Goal: Communication & Community: Participate in discussion

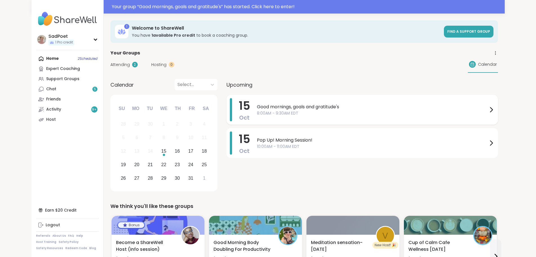
click at [257, 108] on span "Good mornings, goals and gratitude's" at bounding box center [372, 106] width 231 height 7
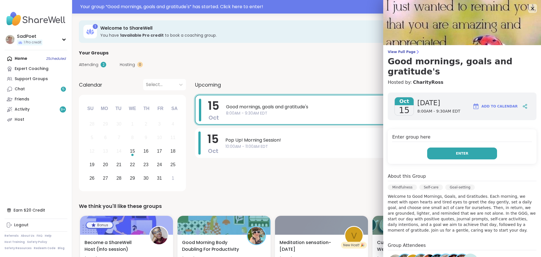
click at [472, 154] on button "Enter" at bounding box center [462, 153] width 70 height 12
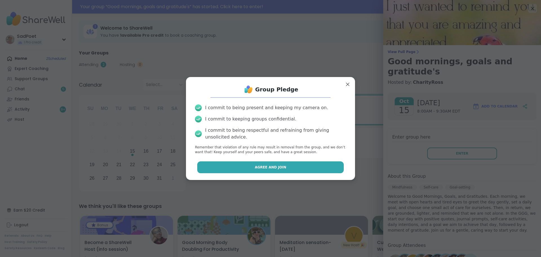
click at [282, 169] on span "Agree and Join" at bounding box center [271, 167] width 32 height 5
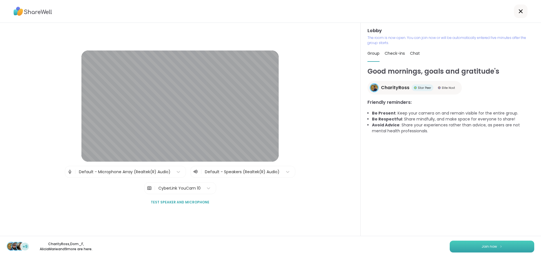
click at [489, 244] on span "Join now" at bounding box center [490, 246] width 16 height 5
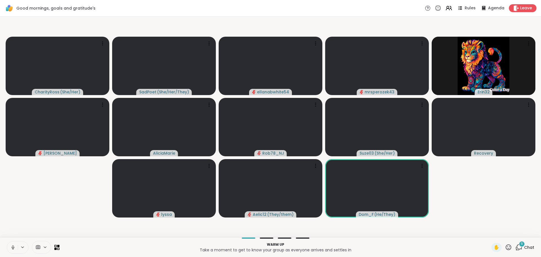
click at [14, 249] on icon at bounding box center [12, 247] width 5 height 5
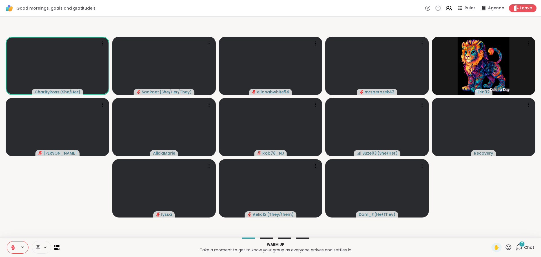
click at [12, 247] on icon at bounding box center [12, 247] width 5 height 5
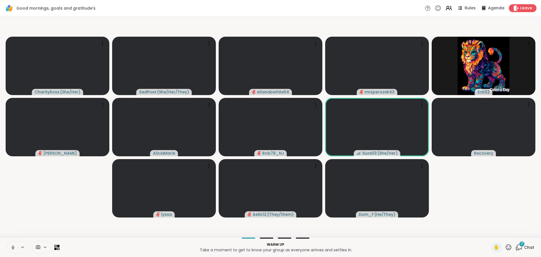
click at [10, 247] on button at bounding box center [12, 247] width 11 height 12
click at [522, 255] on div "Warm up Take a moment to get to know your group as everyone arrives and settles…" at bounding box center [270, 247] width 541 height 20
click at [520, 243] on div "7" at bounding box center [522, 244] width 6 height 6
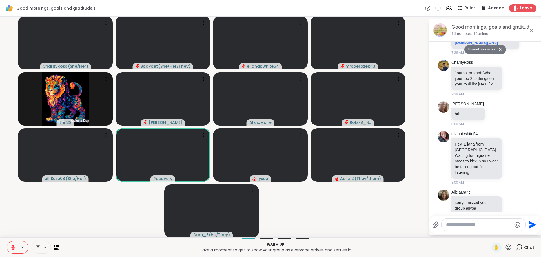
scroll to position [129, 0]
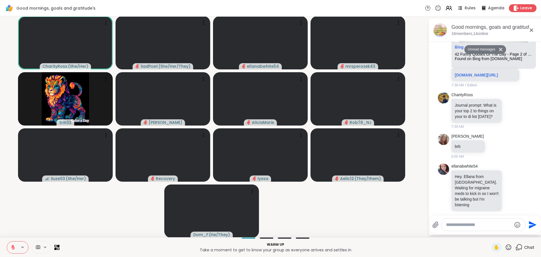
click at [524, 248] on span "Chat" at bounding box center [529, 247] width 10 height 6
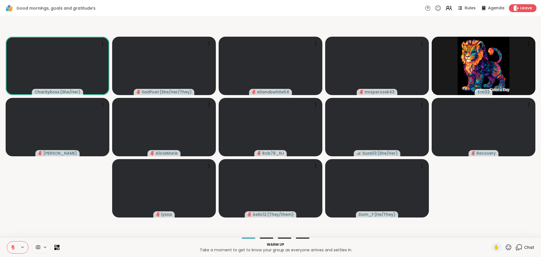
click at [519, 250] on div "Chat" at bounding box center [525, 247] width 19 height 9
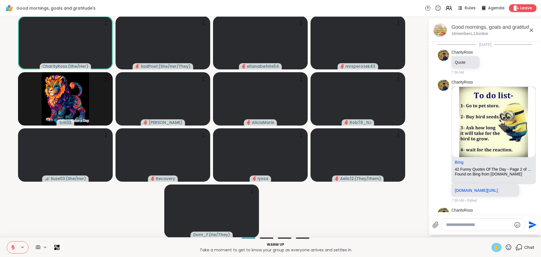
scroll to position [200, 0]
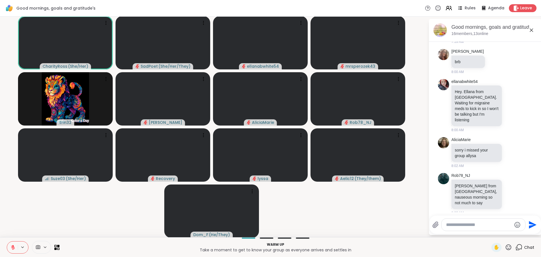
click at [484, 228] on div at bounding box center [484, 224] width 84 height 12
click at [475, 225] on textarea "Type your message" at bounding box center [479, 225] width 66 height 6
type textarea "**********"
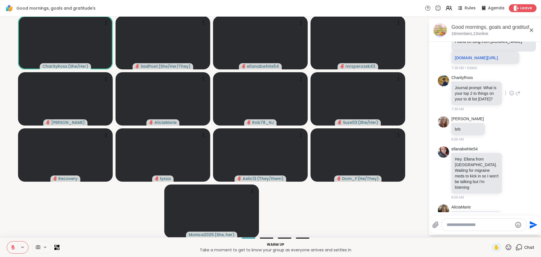
scroll to position [119, 0]
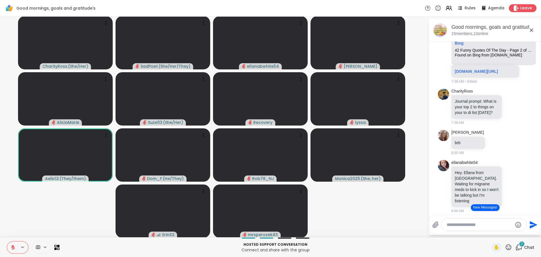
click at [487, 208] on button "New Messages!" at bounding box center [485, 207] width 28 height 7
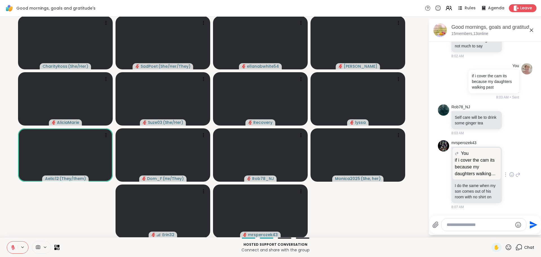
scroll to position [368, 0]
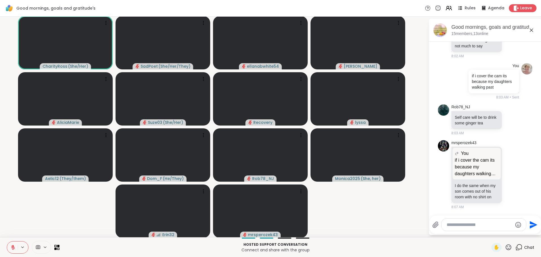
click at [474, 226] on textarea "Type your message" at bounding box center [480, 225] width 66 height 6
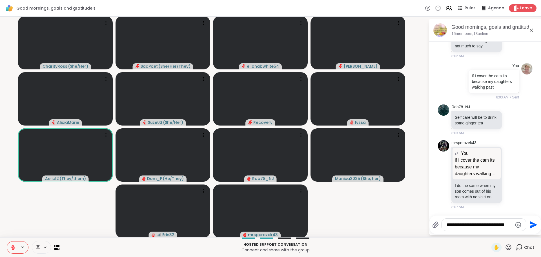
scroll to position [372, 0]
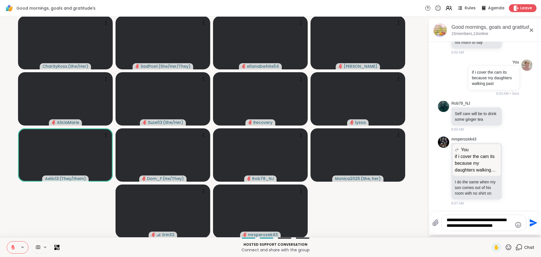
type textarea "**********"
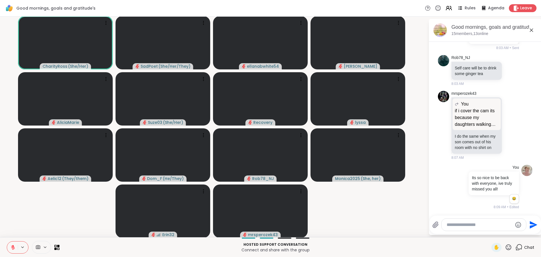
scroll to position [417, 0]
click at [11, 249] on icon at bounding box center [12, 247] width 5 height 5
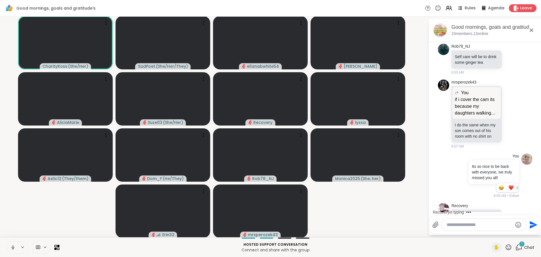
scroll to position [458, 0]
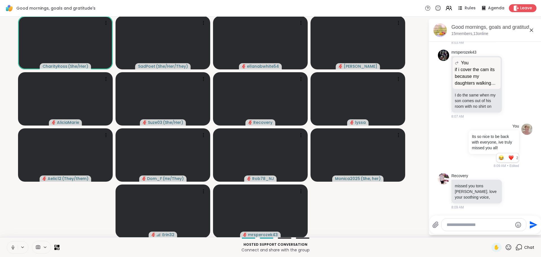
click at [12, 249] on icon at bounding box center [12, 249] width 1 height 0
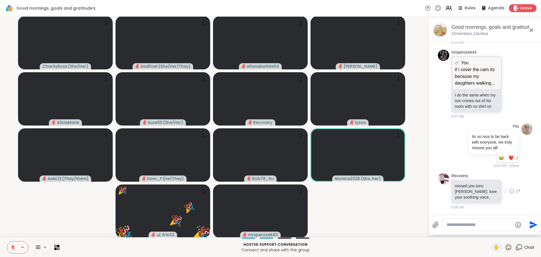
click at [499, 195] on div "Recovery missed you tons [PERSON_NAME]. love your soothing voice, 8:09 AM" at bounding box center [486, 191] width 69 height 37
click at [511, 192] on icon at bounding box center [512, 191] width 2 height 1
click at [506, 182] on button "Select Reaction: Heart" at bounding box center [511, 181] width 11 height 11
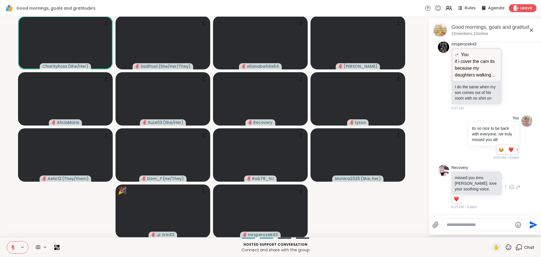
scroll to position [467, 0]
click at [516, 187] on icon at bounding box center [518, 187] width 5 height 7
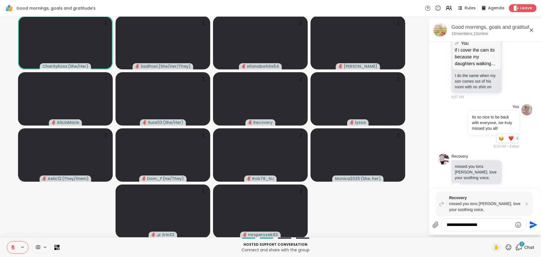
scroll to position [556, 0]
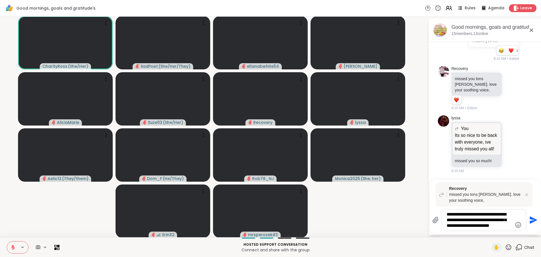
type textarea "**********"
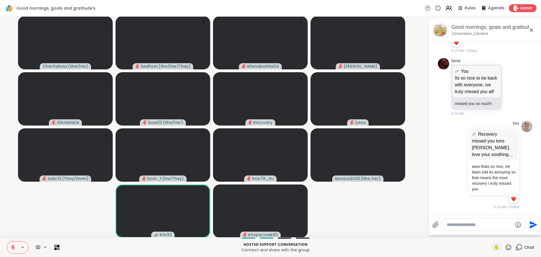
scroll to position [628, 0]
click at [371, 235] on video-player-container "CharityRoss ( She/Her ) SadPoet ( She/Her/They ) ellanabwhite54 [PERSON_NAME] A…" at bounding box center [214, 127] width 422 height 216
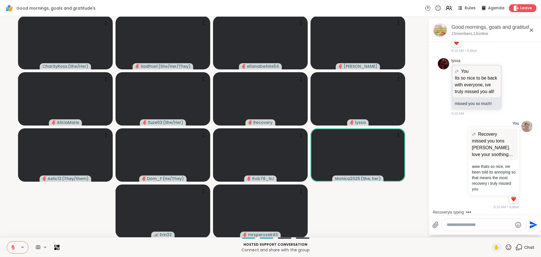
scroll to position [686, 0]
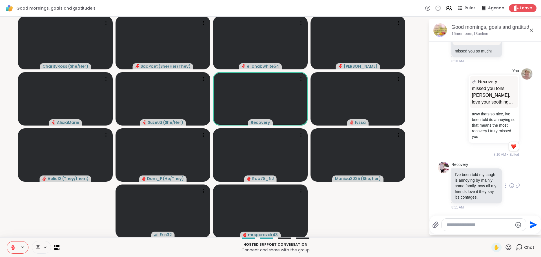
click at [509, 183] on icon at bounding box center [511, 186] width 5 height 6
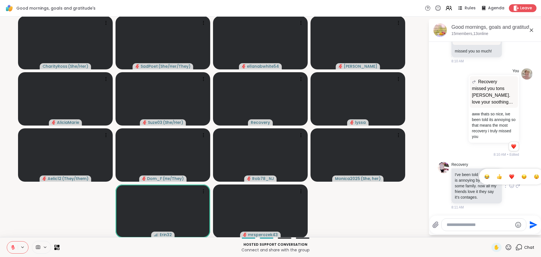
click at [509, 174] on div "Select Reaction: Heart" at bounding box center [511, 176] width 5 height 5
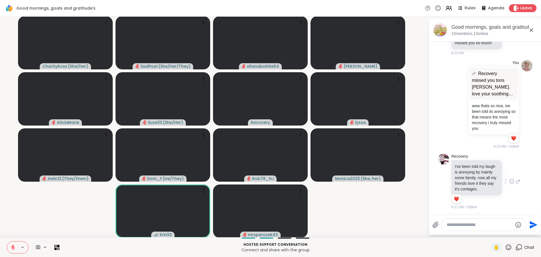
click at [516, 178] on icon at bounding box center [518, 181] width 5 height 7
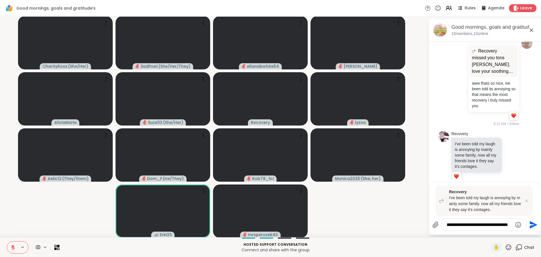
type textarea "**********"
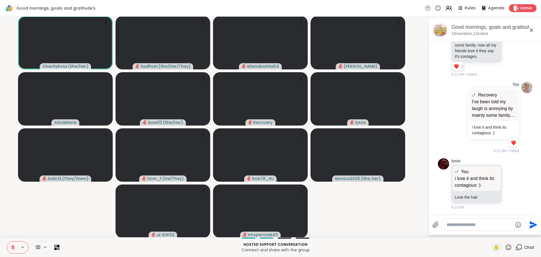
scroll to position [868, 0]
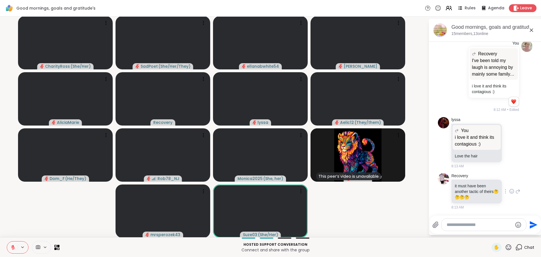
click at [509, 188] on div at bounding box center [511, 191] width 5 height 7
click at [506, 179] on button "Select Reaction: Heart" at bounding box center [511, 181] width 11 height 11
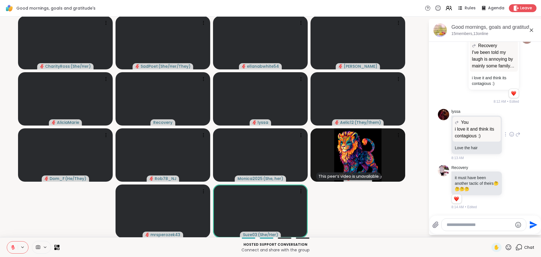
click at [509, 134] on icon at bounding box center [511, 134] width 5 height 6
click at [509, 124] on div "Select Reaction: Heart" at bounding box center [511, 125] width 5 height 5
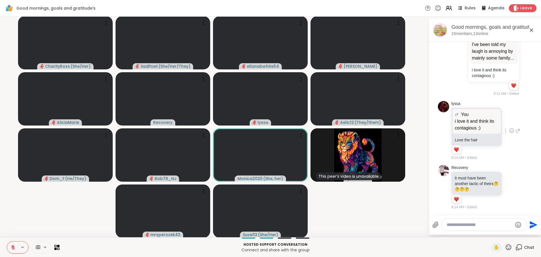
click at [516, 134] on icon at bounding box center [518, 130] width 5 height 7
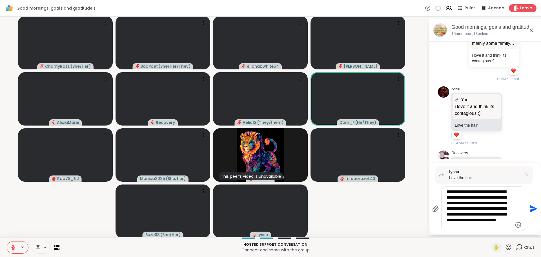
type textarea "**********"
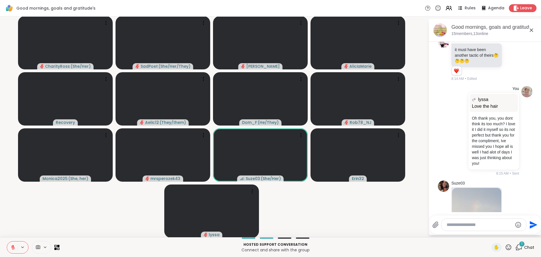
scroll to position [1160, 0]
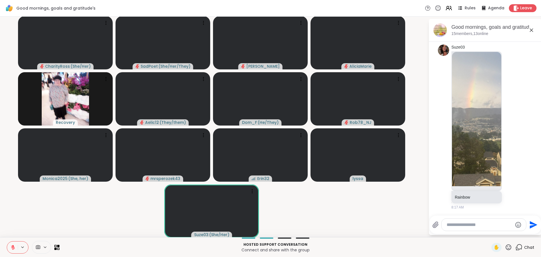
click at [13, 250] on button at bounding box center [12, 247] width 11 height 12
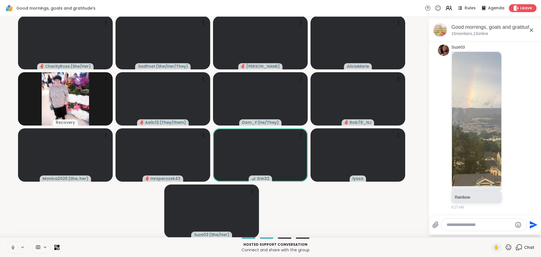
click at [13, 250] on button at bounding box center [12, 247] width 11 height 12
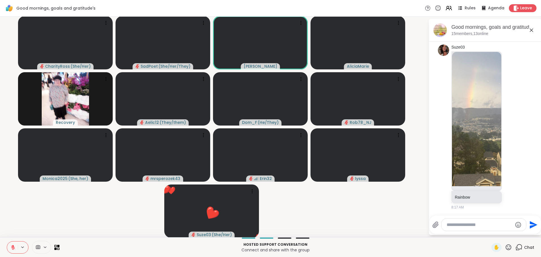
click at [506, 248] on icon at bounding box center [508, 247] width 7 height 7
click at [489, 233] on span "❤️" at bounding box center [492, 232] width 6 height 7
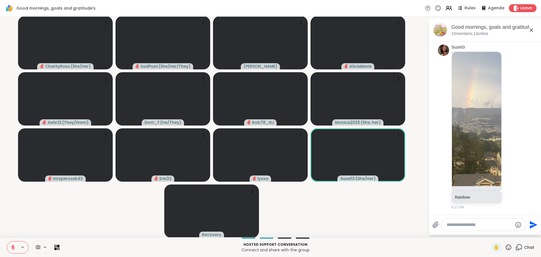
click at [467, 231] on div at bounding box center [483, 224] width 85 height 13
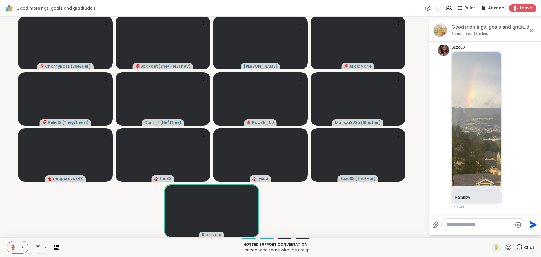
click at [469, 232] on div "Send" at bounding box center [486, 224] width 112 height 18
click at [468, 227] on div at bounding box center [484, 224] width 85 height 12
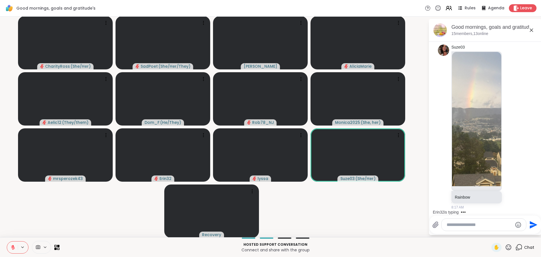
click at [447, 227] on textarea "Type your message" at bounding box center [480, 225] width 66 height 6
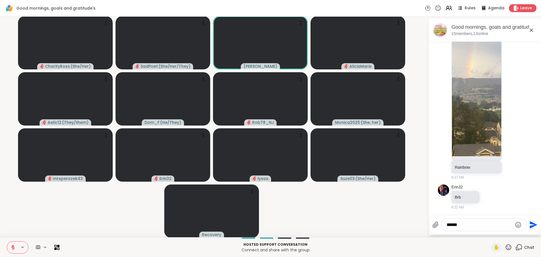
scroll to position [1190, 0]
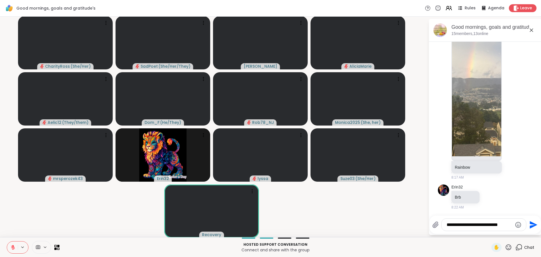
type textarea "**********"
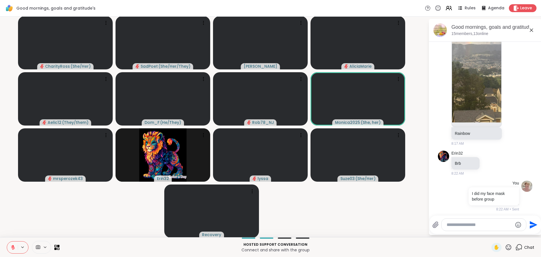
scroll to position [1225, 0]
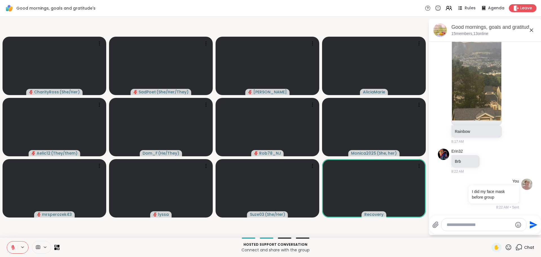
click at [524, 246] on span "Chat" at bounding box center [529, 247] width 10 height 6
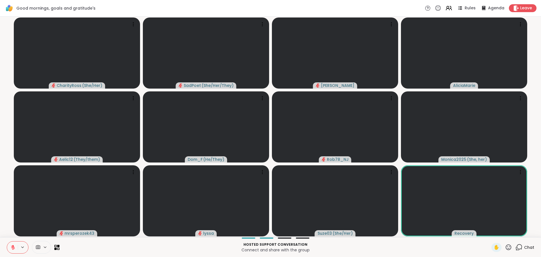
click at [524, 246] on span "Chat" at bounding box center [529, 247] width 10 height 6
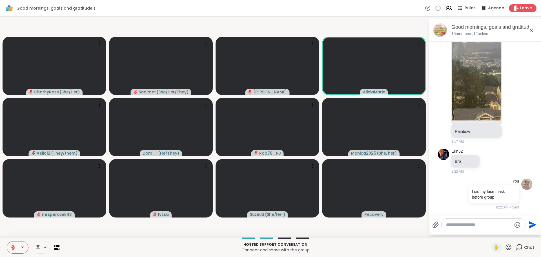
click at [304, 232] on video-player-container "CharityRoss ( She/Her ) SadPoet ( She/Her/They ) [PERSON_NAME] AliciaMarie Aeli…" at bounding box center [214, 127] width 422 height 216
click at [492, 227] on textarea "Type your message" at bounding box center [479, 225] width 66 height 6
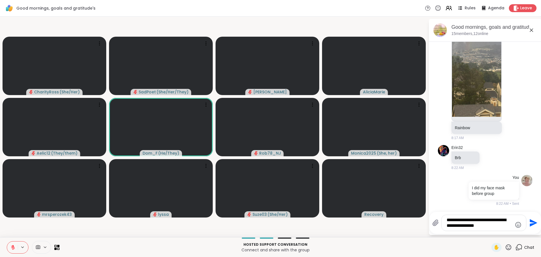
click at [455, 218] on textarea "**********" at bounding box center [480, 222] width 66 height 11
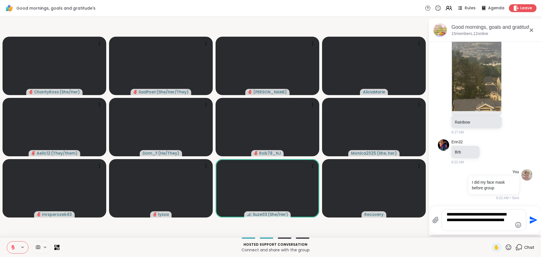
drag, startPoint x: 508, startPoint y: 214, endPoint x: 490, endPoint y: 214, distance: 17.8
click at [490, 214] on textarea "**********" at bounding box center [480, 219] width 66 height 17
click at [491, 214] on textarea "**********" at bounding box center [480, 219] width 66 height 17
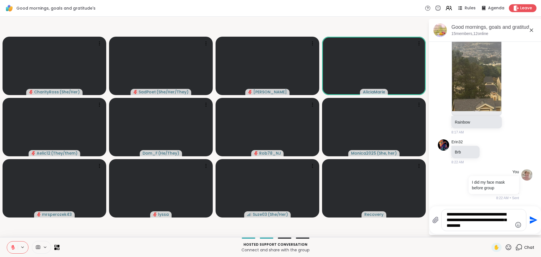
click at [502, 227] on textarea "**********" at bounding box center [480, 219] width 66 height 17
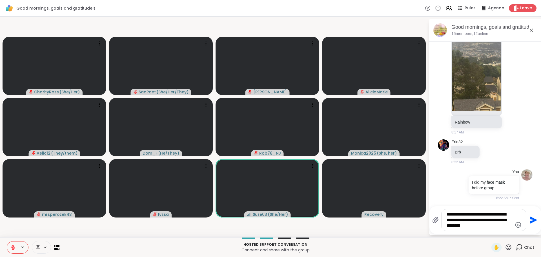
click at [505, 226] on textarea "**********" at bounding box center [480, 219] width 66 height 17
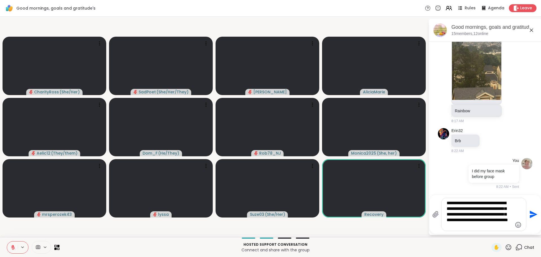
drag, startPoint x: 493, startPoint y: 215, endPoint x: 504, endPoint y: 221, distance: 12.5
click at [505, 221] on textarea "**********" at bounding box center [480, 214] width 66 height 28
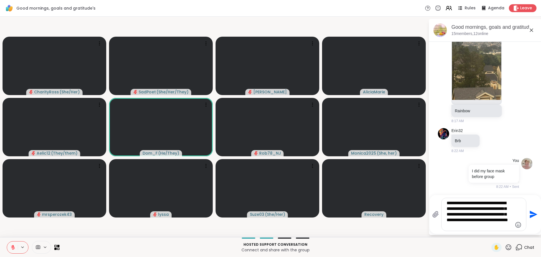
drag, startPoint x: 494, startPoint y: 211, endPoint x: 497, endPoint y: 216, distance: 6.2
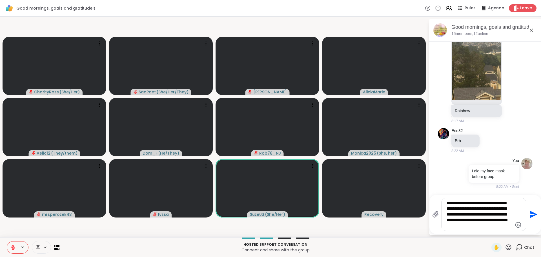
drag, startPoint x: 497, startPoint y: 216, endPoint x: 502, endPoint y: 220, distance: 5.6
click at [502, 220] on textarea "**********" at bounding box center [480, 214] width 66 height 28
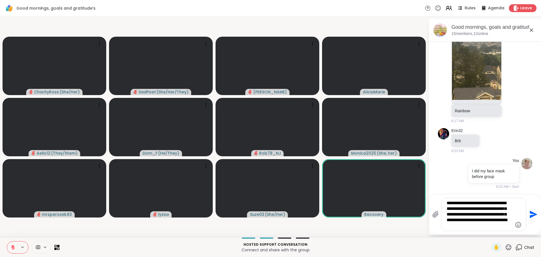
click at [504, 222] on textarea "**********" at bounding box center [480, 214] width 66 height 28
click at [500, 227] on textarea "**********" at bounding box center [480, 214] width 66 height 28
type textarea "**********"
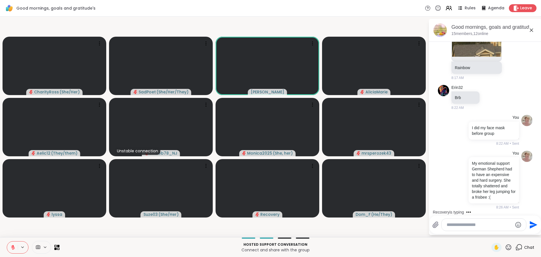
scroll to position [1331, 0]
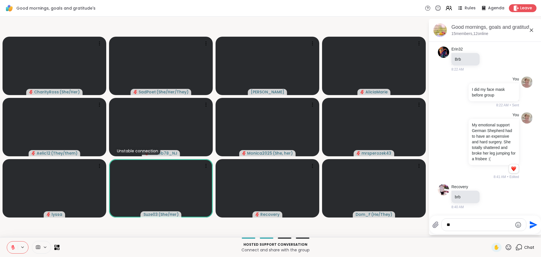
type textarea "*"
click at [11, 250] on button at bounding box center [12, 247] width 11 height 12
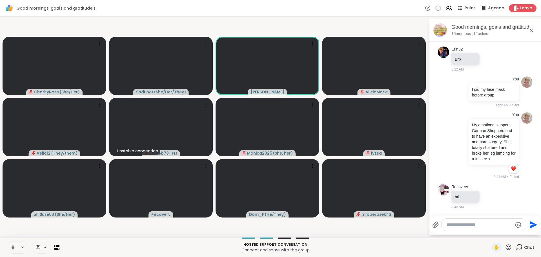
click at [14, 249] on icon at bounding box center [12, 247] width 5 height 5
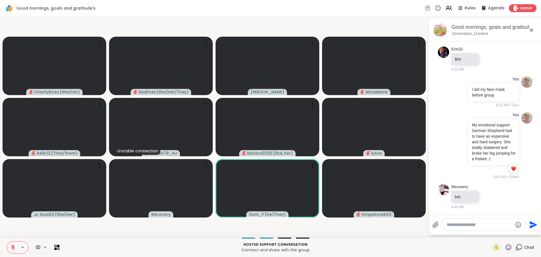
click at [450, 224] on textarea "Type your message" at bounding box center [480, 225] width 66 height 6
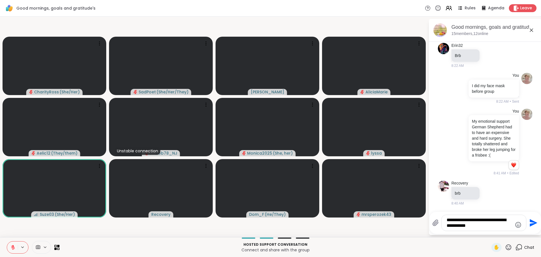
type textarea "**********"
click at [13, 247] on icon at bounding box center [13, 247] width 4 height 4
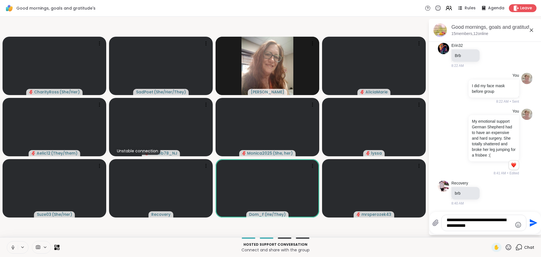
click at [473, 224] on textarea "**********" at bounding box center [480, 222] width 66 height 11
drag, startPoint x: 487, startPoint y: 224, endPoint x: 438, endPoint y: 218, distance: 49.2
click at [438, 218] on div "**********" at bounding box center [479, 223] width 94 height 16
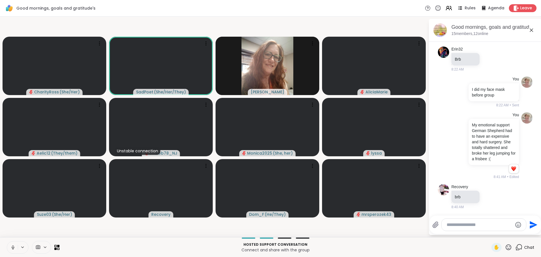
click at [14, 244] on button at bounding box center [12, 247] width 11 height 12
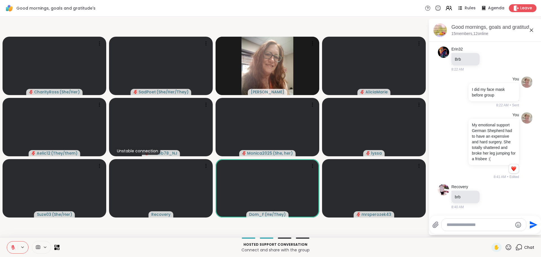
click at [13, 249] on icon at bounding box center [12, 247] width 5 height 5
click at [14, 248] on icon at bounding box center [12, 247] width 5 height 5
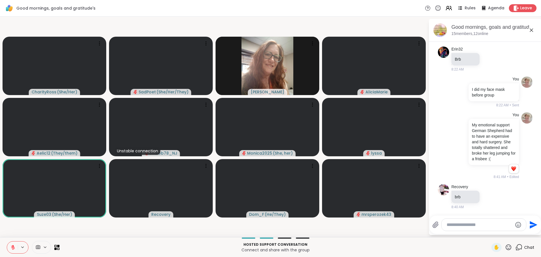
click at [14, 249] on icon at bounding box center [12, 247] width 5 height 5
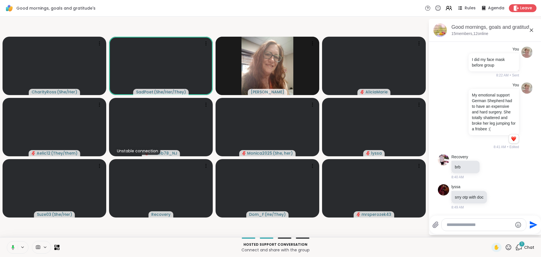
scroll to position [1369, 0]
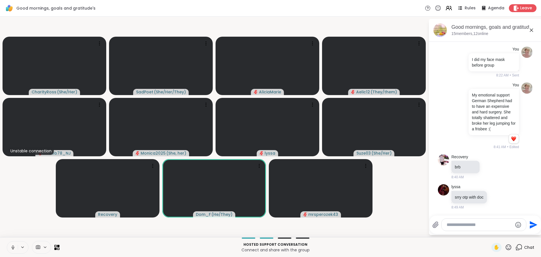
click at [12, 248] on icon at bounding box center [13, 247] width 3 height 2
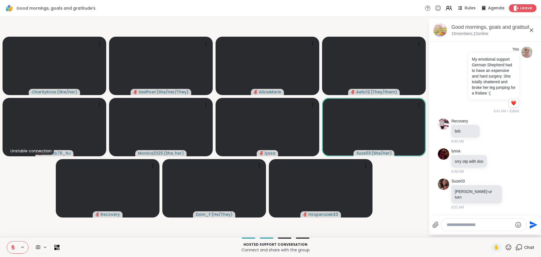
scroll to position [1407, 0]
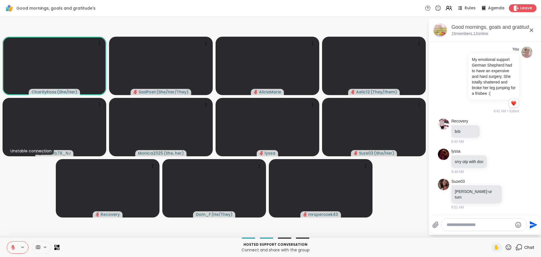
click at [463, 224] on textarea "Type your message" at bounding box center [480, 225] width 66 height 6
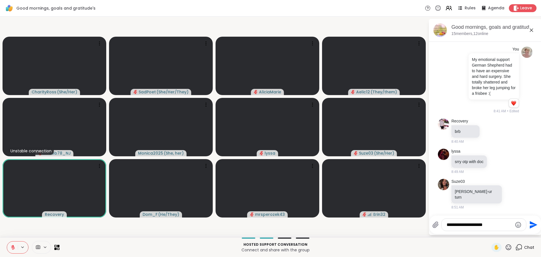
type textarea "**********"
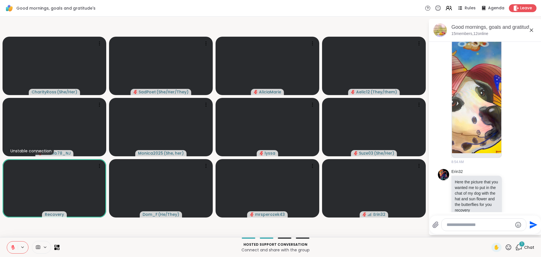
scroll to position [1664, 0]
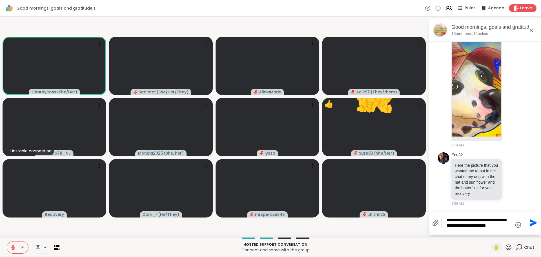
type textarea "**********"
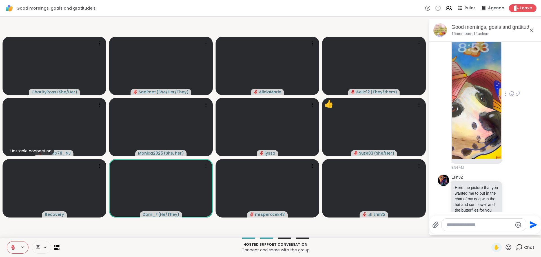
scroll to position [1592, 0]
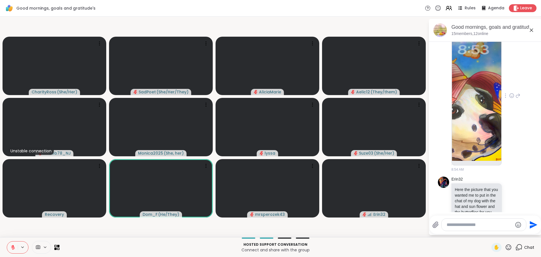
click at [511, 96] on icon at bounding box center [512, 96] width 2 height 1
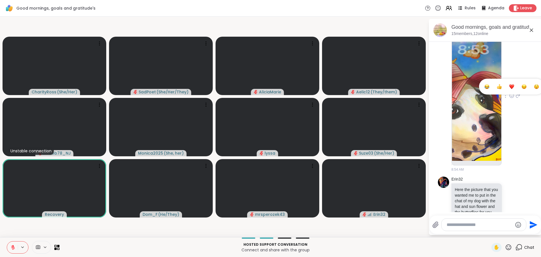
click at [509, 89] on div "Select Reaction: Heart" at bounding box center [511, 86] width 5 height 5
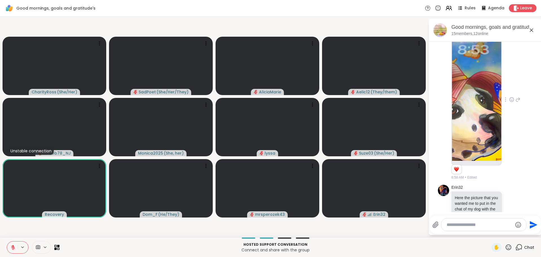
click at [509, 102] on icon at bounding box center [511, 100] width 5 height 6
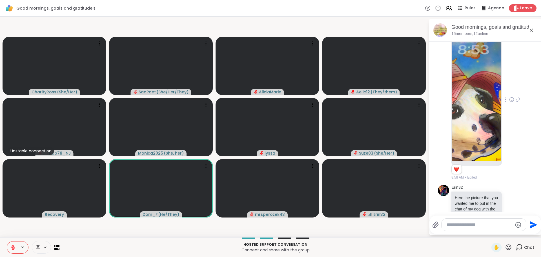
click at [516, 103] on icon at bounding box center [518, 99] width 5 height 7
type textarea "**********"
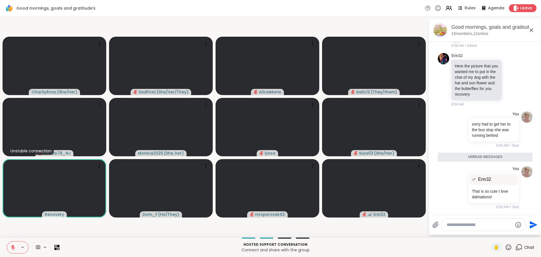
scroll to position [1761, 0]
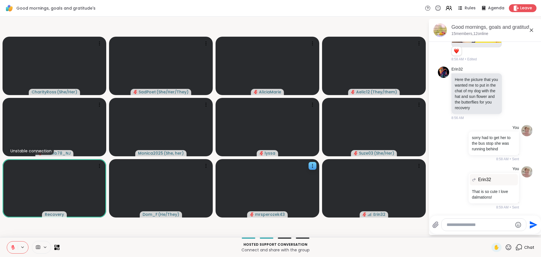
click at [0, 0] on slot "CharityRoss ( She/Her ) [PERSON_NAME] ( She/Her/They ) AliciaMarie Aelic12 ( Th…" at bounding box center [0, 0] width 0 height 0
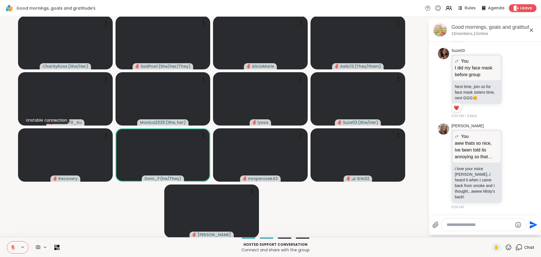
scroll to position [1982, 0]
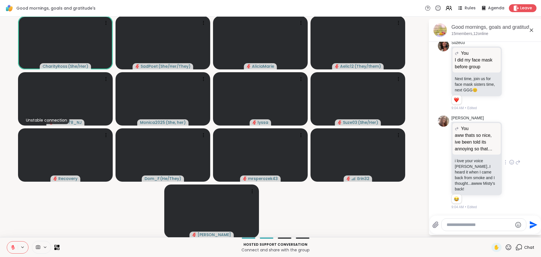
click at [510, 163] on icon at bounding box center [512, 162] width 4 height 4
click at [506, 157] on button "Select Reaction: Heart" at bounding box center [511, 152] width 11 height 11
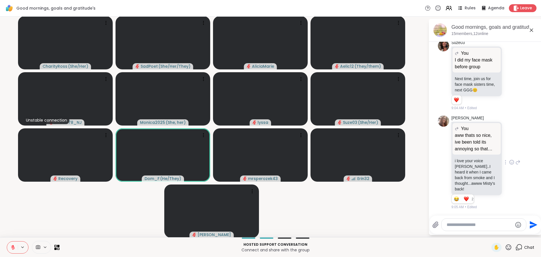
click at [516, 164] on icon at bounding box center [518, 162] width 5 height 7
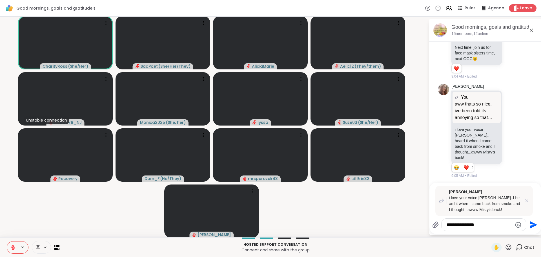
scroll to position [1989, 0]
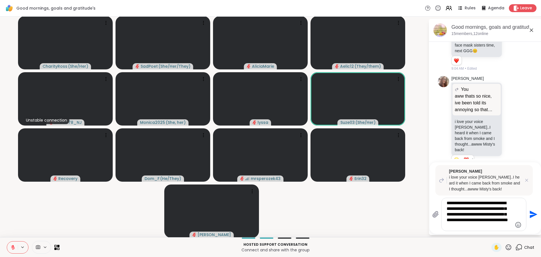
type textarea "**********"
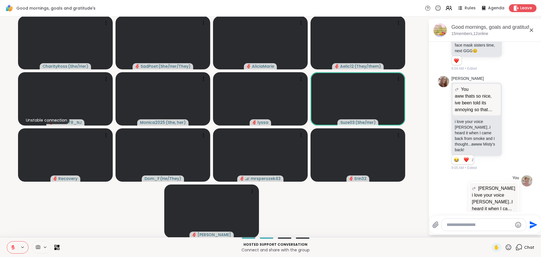
scroll to position [2092, 0]
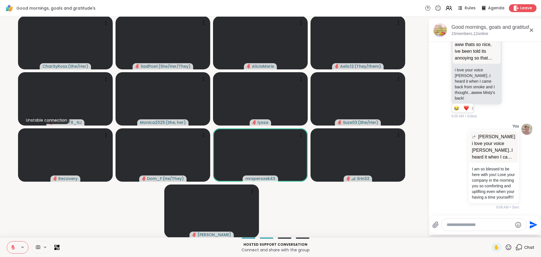
click at [507, 246] on icon at bounding box center [508, 247] width 7 height 7
click at [489, 229] on span "❤️" at bounding box center [492, 232] width 6 height 7
drag, startPoint x: 504, startPoint y: 246, endPoint x: 500, endPoint y: 249, distance: 5.2
click at [506, 248] on icon at bounding box center [508, 247] width 7 height 7
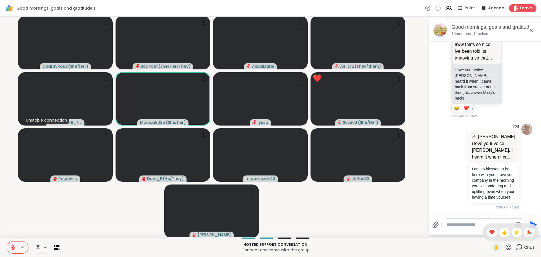
click at [489, 232] on span "❤️" at bounding box center [492, 232] width 6 height 7
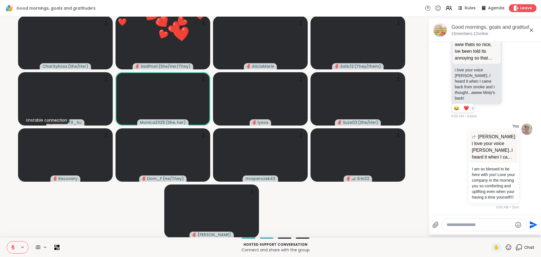
click at [505, 249] on icon at bounding box center [508, 247] width 7 height 7
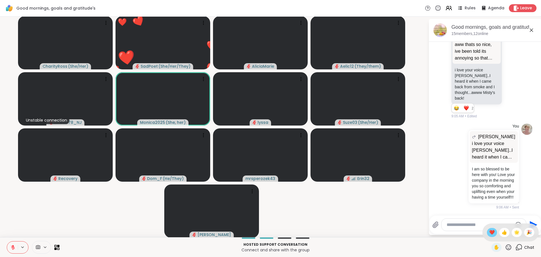
click at [489, 235] on span "❤️" at bounding box center [492, 232] width 6 height 7
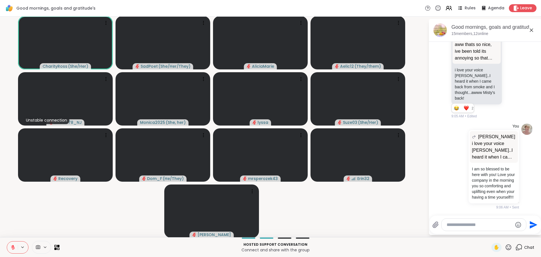
click at [13, 247] on icon at bounding box center [12, 247] width 5 height 5
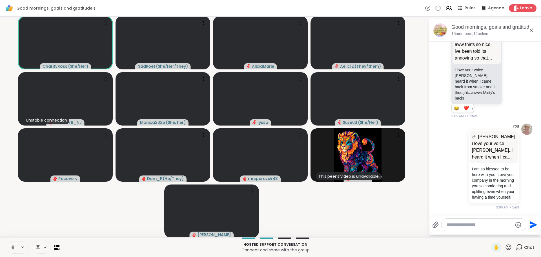
click at [13, 249] on icon at bounding box center [12, 247] width 5 height 5
click at [505, 246] on icon at bounding box center [508, 247] width 7 height 7
click at [485, 238] on div "✋ ❤️ 👍 🌟 🎉" at bounding box center [511, 232] width 56 height 18
click at [484, 233] on div "Send" at bounding box center [486, 224] width 112 height 18
click at [505, 247] on icon at bounding box center [508, 247] width 7 height 7
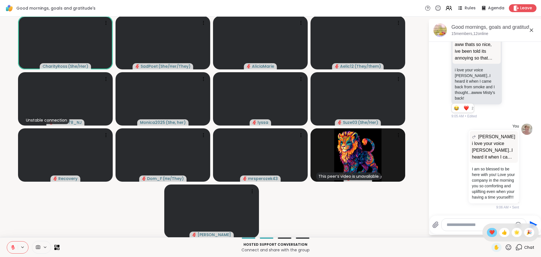
click at [489, 233] on span "❤️" at bounding box center [492, 232] width 6 height 7
click at [505, 248] on icon at bounding box center [508, 247] width 7 height 7
click at [489, 231] on span "❤️" at bounding box center [492, 232] width 6 height 7
click at [479, 226] on textarea "Type your message" at bounding box center [480, 225] width 66 height 6
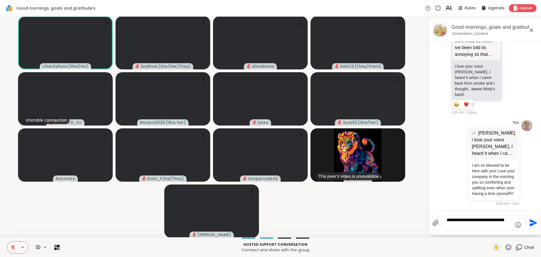
type textarea "**********"
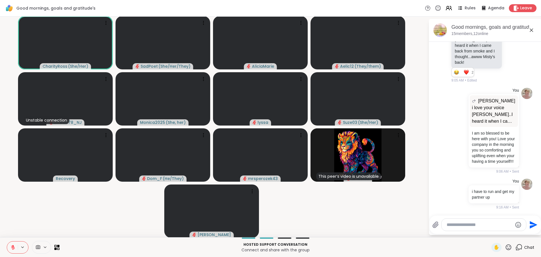
scroll to position [2128, 0]
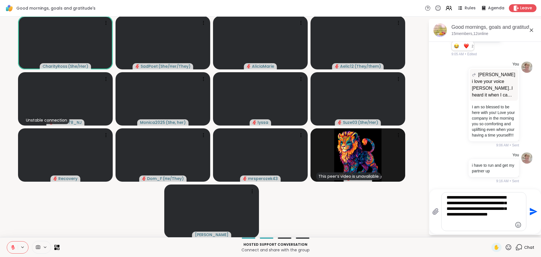
type textarea "**********"
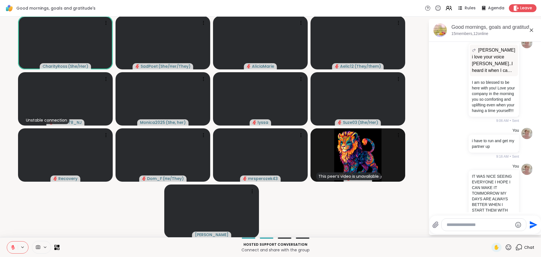
scroll to position [2203, 0]
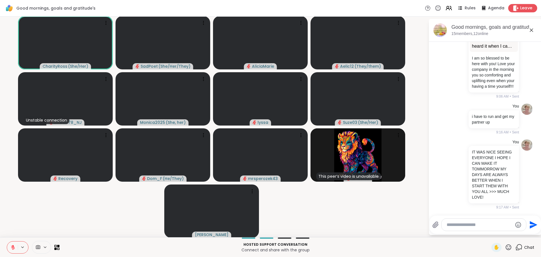
click at [523, 7] on span "Leave" at bounding box center [526, 8] width 12 height 6
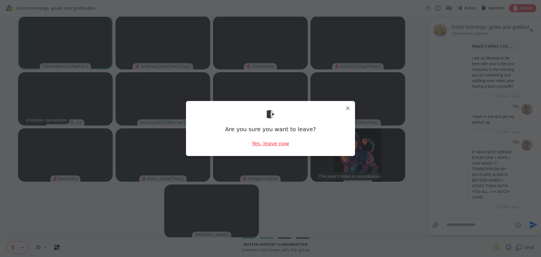
click at [268, 142] on div "Yes, leave now" at bounding box center [270, 143] width 37 height 7
